Goal: Information Seeking & Learning: Check status

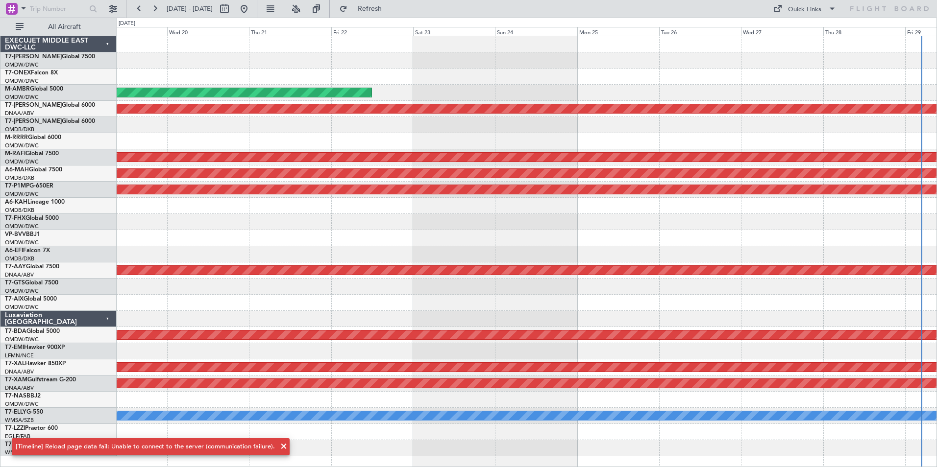
click at [682, 88] on div "Planned Maint Dubai (Al Maktoum Intl) Unplanned Maint Dubai (Al Maktoum Intl) P…" at bounding box center [527, 246] width 820 height 420
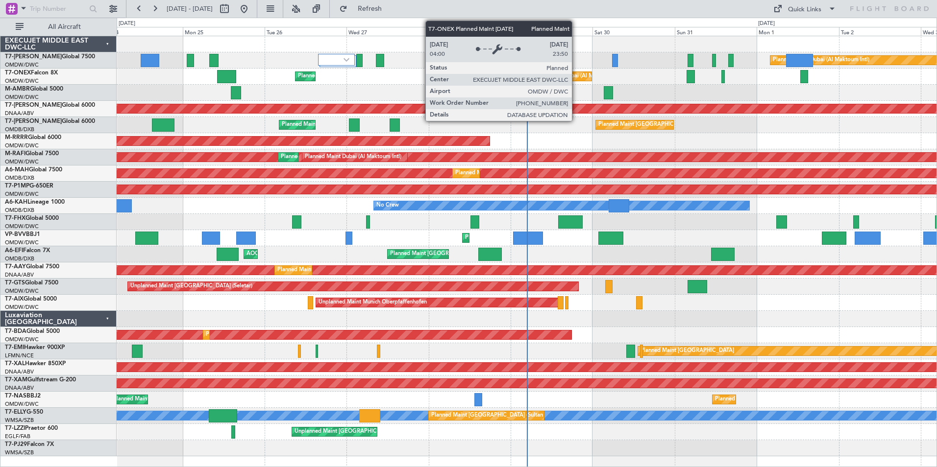
click at [576, 76] on div "Planned Maint Dubai (Al Maktoum Intl)" at bounding box center [575, 76] width 96 height 15
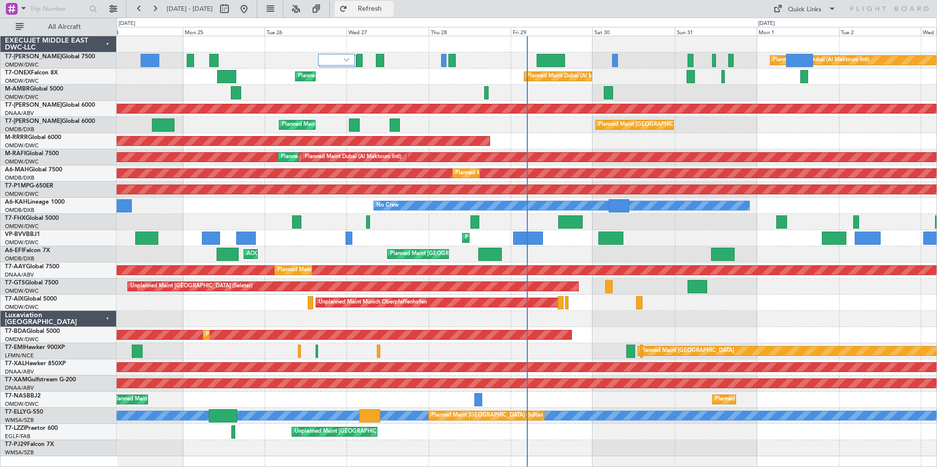
click at [390, 12] on span "Refresh" at bounding box center [369, 8] width 41 height 7
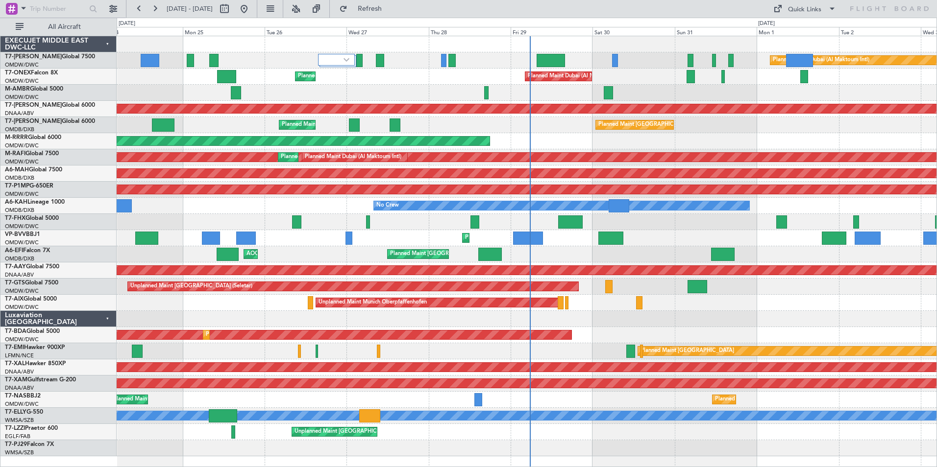
click at [169, 81] on div "Planned Maint Dubai (Al Maktoum Intl) Planned Maint [GEOGRAPHIC_DATA] (Al Makto…" at bounding box center [527, 77] width 820 height 16
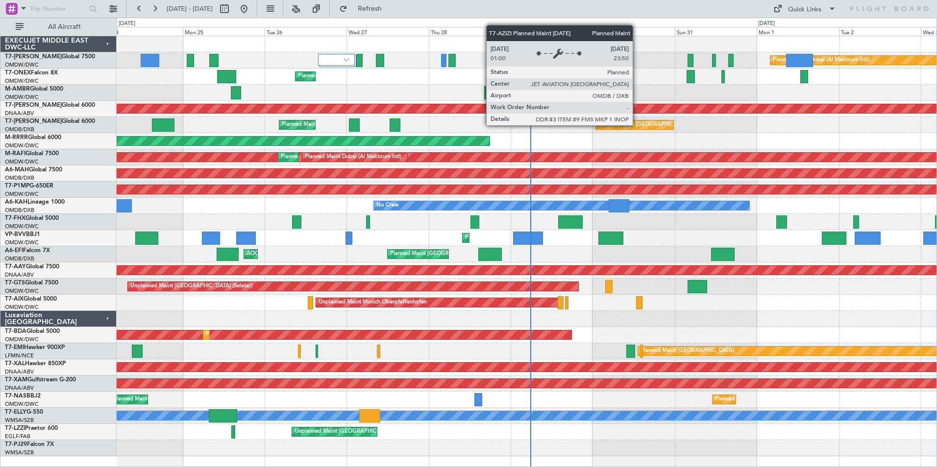
click at [637, 125] on div "Planned Maint [GEOGRAPHIC_DATA] ([GEOGRAPHIC_DATA] Intl)" at bounding box center [680, 125] width 164 height 15
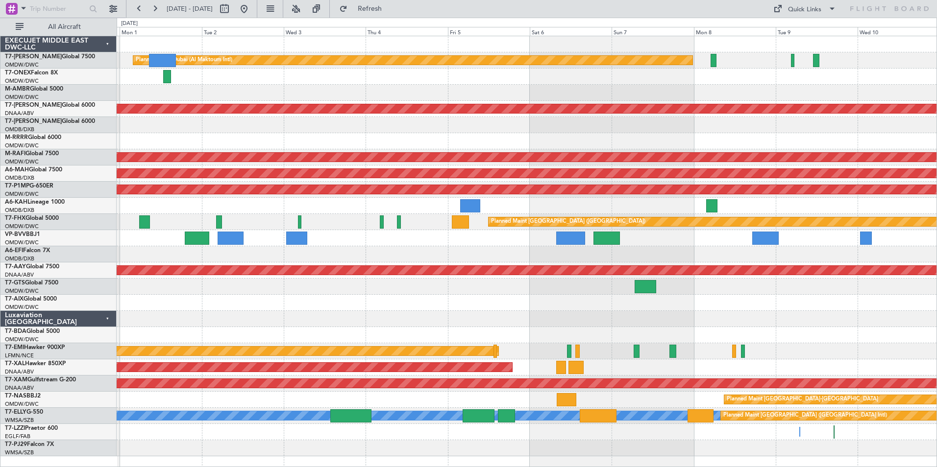
click at [74, 102] on div "Planned Maint Dubai (Al Maktoum Intl) Planned Maint [GEOGRAPHIC_DATA] (Al Makto…" at bounding box center [468, 243] width 937 height 450
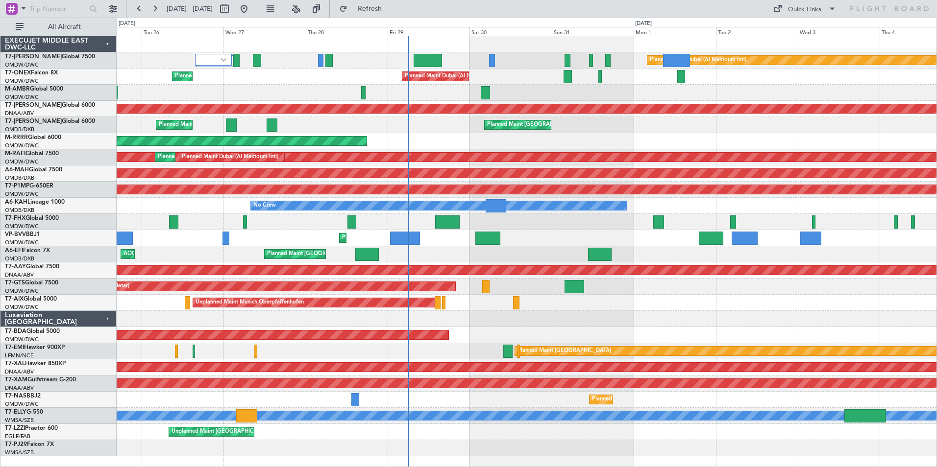
click at [503, 85] on div at bounding box center [527, 93] width 820 height 16
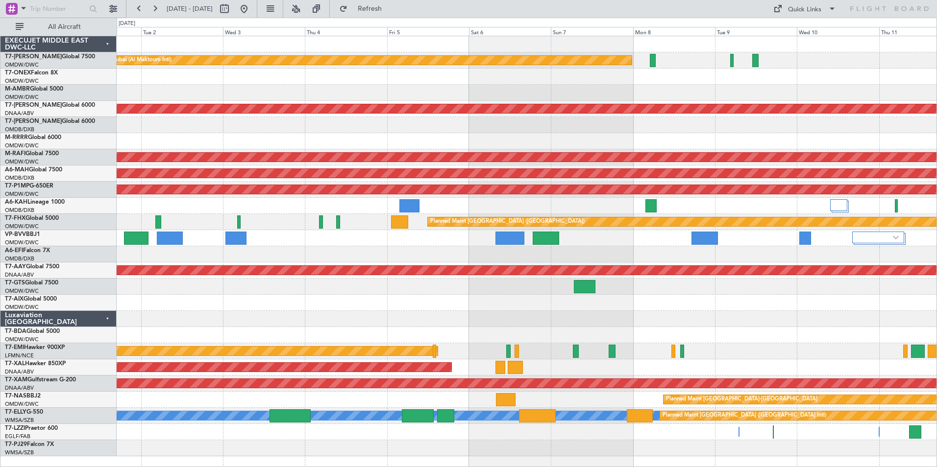
click at [155, 132] on div "Planned Maint Dubai (Al Maktoum Intl) Unplanned Maint [GEOGRAPHIC_DATA] (Al Mak…" at bounding box center [527, 246] width 820 height 420
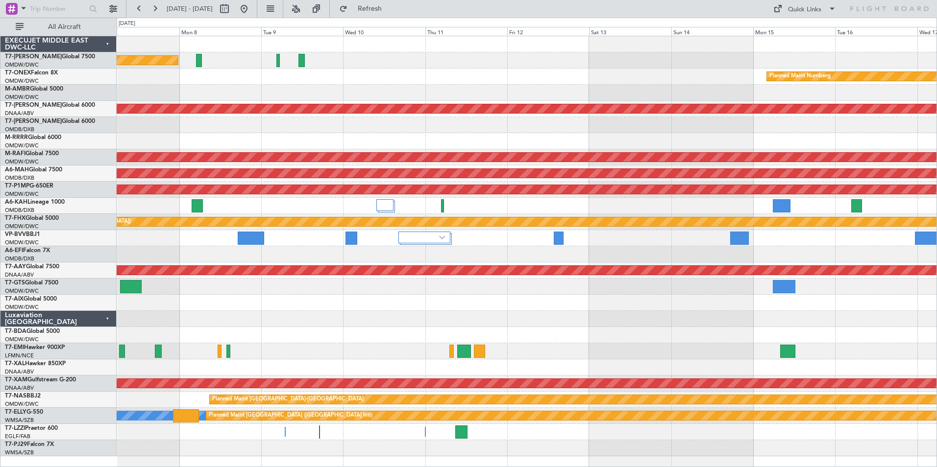
click at [124, 122] on div "Planned Maint Dubai (Al Maktoum Intl) Planned Maint Nurnberg Unplanned Maint [G…" at bounding box center [527, 246] width 820 height 420
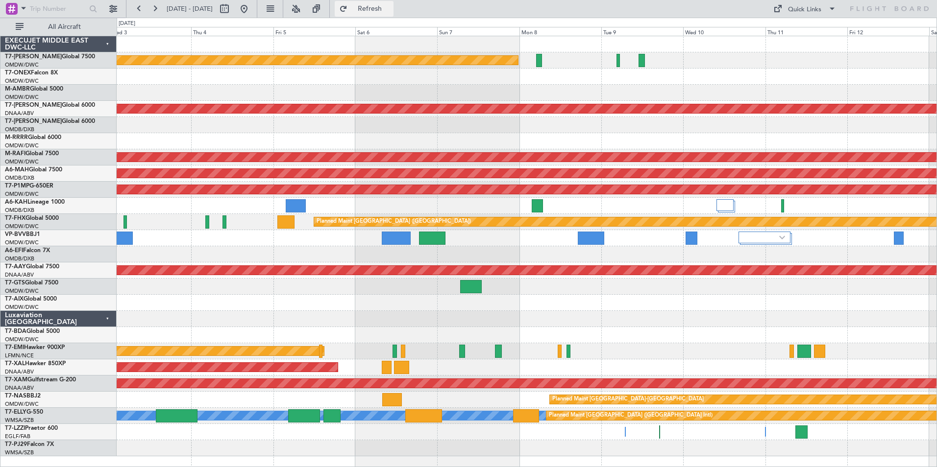
click at [390, 11] on span "Refresh" at bounding box center [369, 8] width 41 height 7
click at [31, 120] on span "[GEOGRAPHIC_DATA] (Dubai Intl)" at bounding box center [49, 120] width 89 height 12
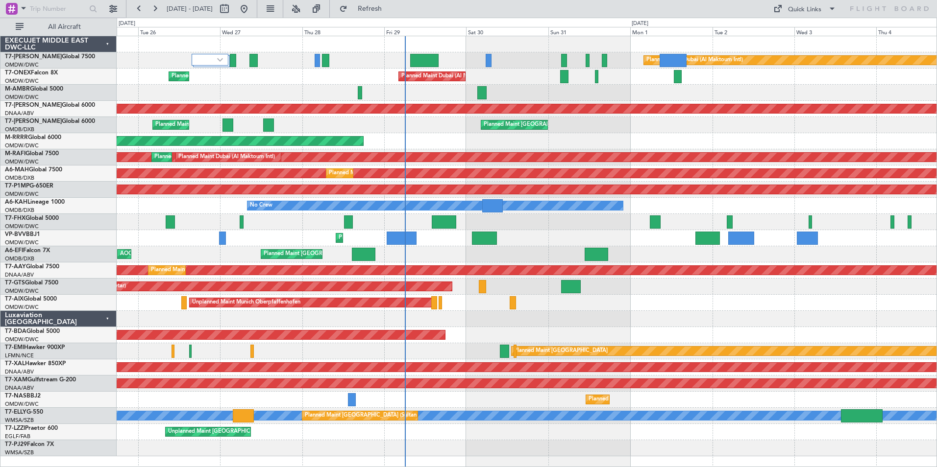
click at [869, 84] on div "Planned Maint Dubai (Al Maktoum Intl) Planned Maint [GEOGRAPHIC_DATA] (Al Makto…" at bounding box center [527, 77] width 820 height 16
